Goal: Task Accomplishment & Management: Manage account settings

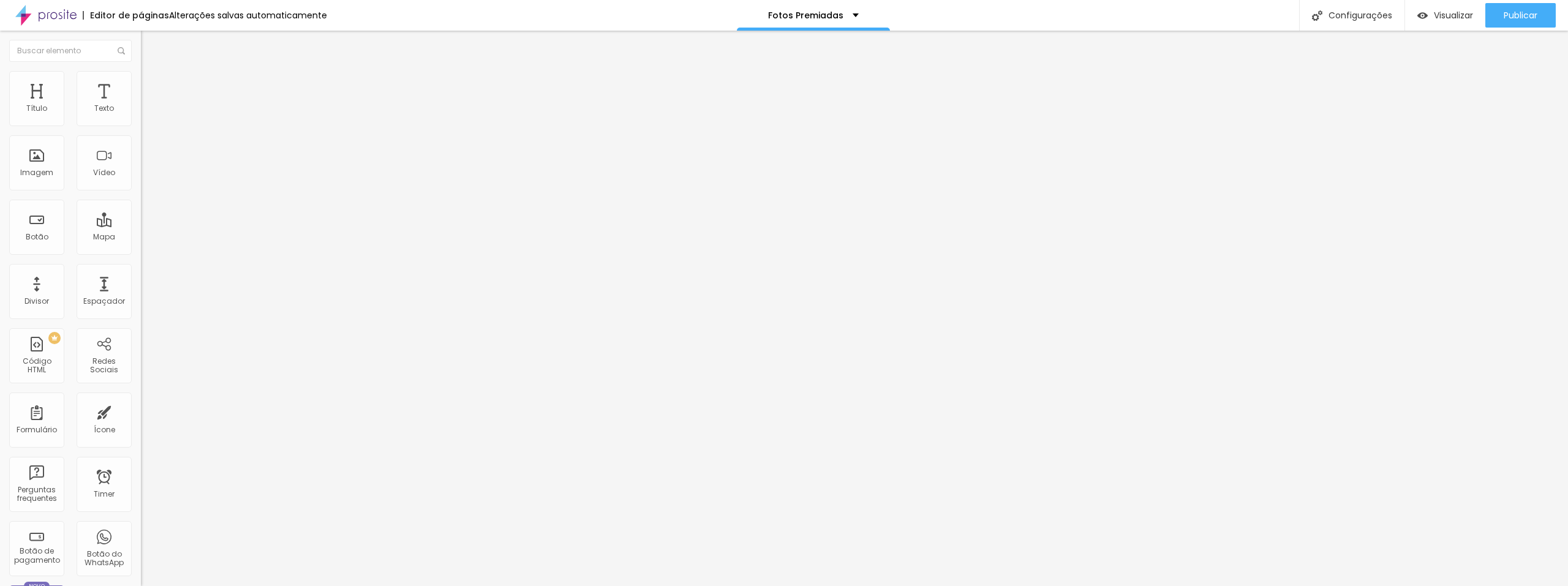
click at [141, 105] on span "Trocar imagem" at bounding box center [173, 100] width 66 height 11
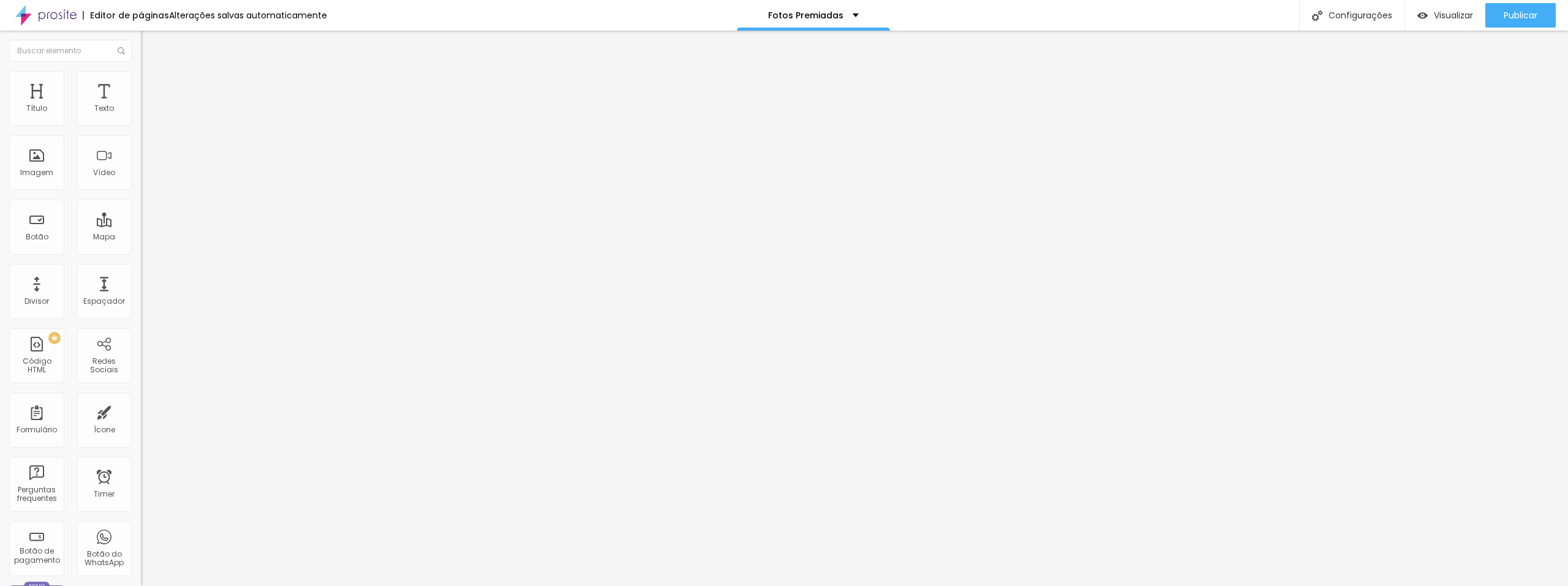
click at [1455, 16] on span "Visualizar" at bounding box center [1453, 16] width 40 height 10
click at [1522, 14] on span "Publicar" at bounding box center [1520, 16] width 34 height 10
